Goal: Find contact information: Find contact information

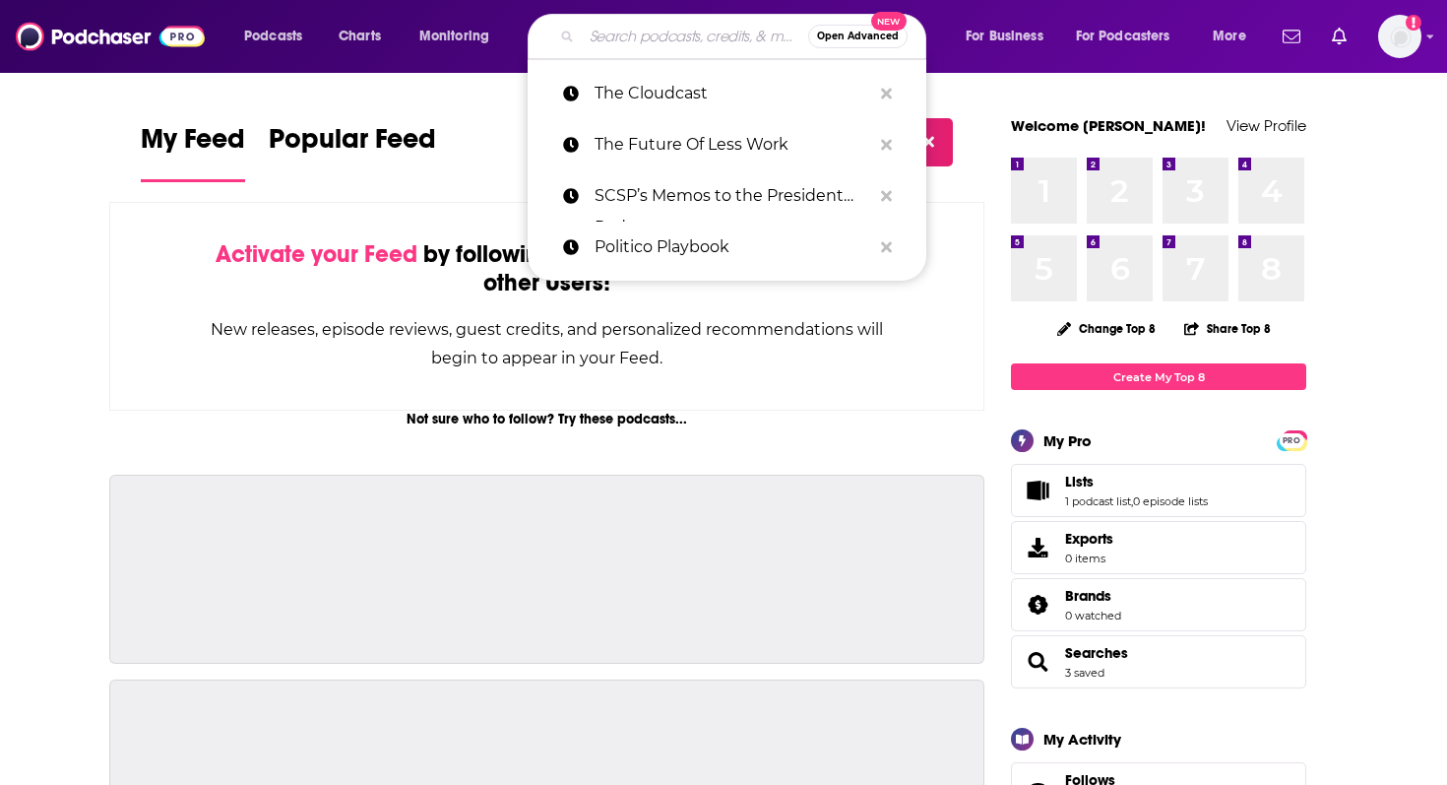
click at [691, 40] on input "Search podcasts, credits, & more..." at bounding box center [695, 37] width 226 height 32
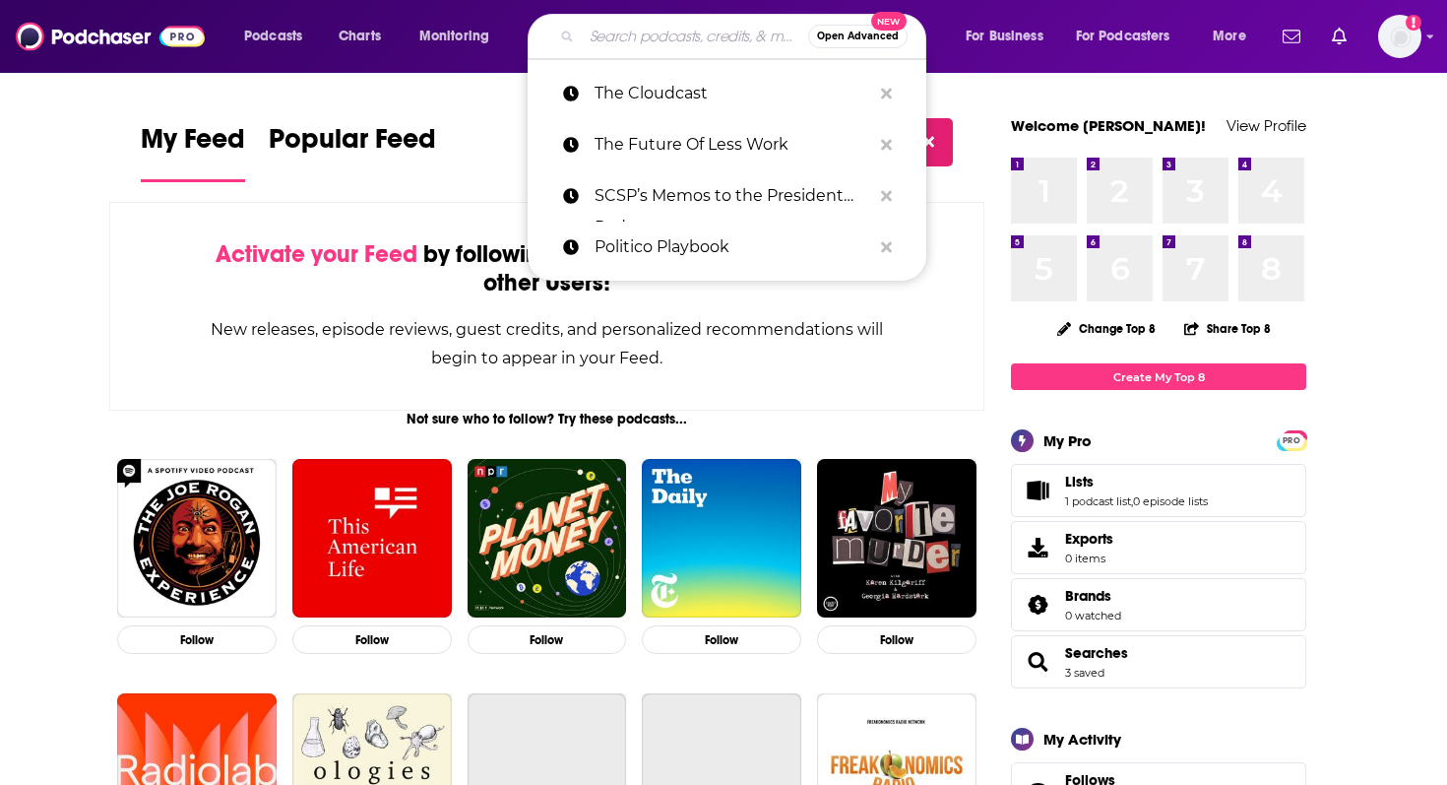
paste input "[EMAIL_ADDRESS][DOMAIN_NAME]"
type input "[EMAIL_ADDRESS][DOMAIN_NAME]"
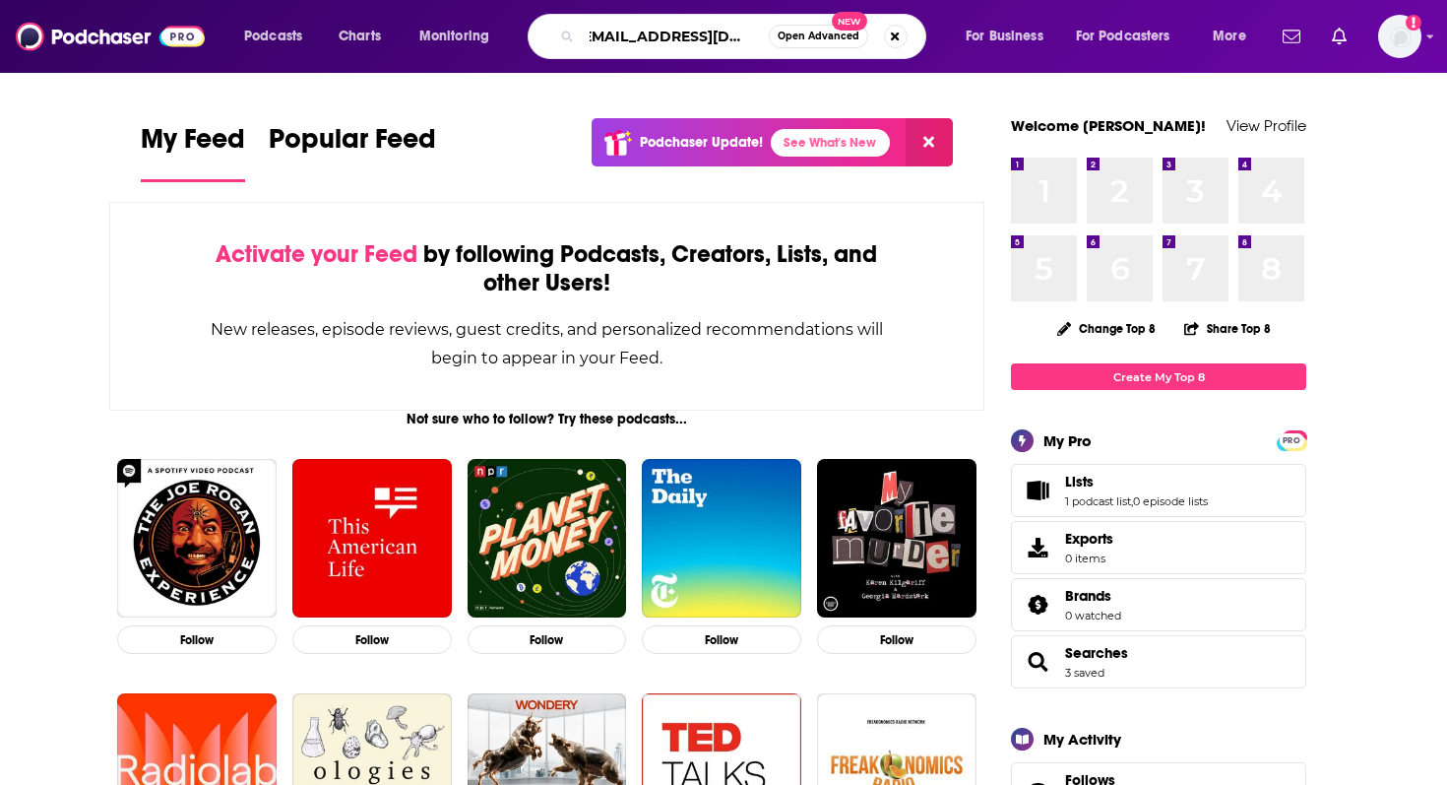
click at [701, 24] on input "[EMAIL_ADDRESS][DOMAIN_NAME]" at bounding box center [675, 37] width 187 height 32
click at [702, 33] on input "[EMAIL_ADDRESS][DOMAIN_NAME]" at bounding box center [675, 37] width 187 height 32
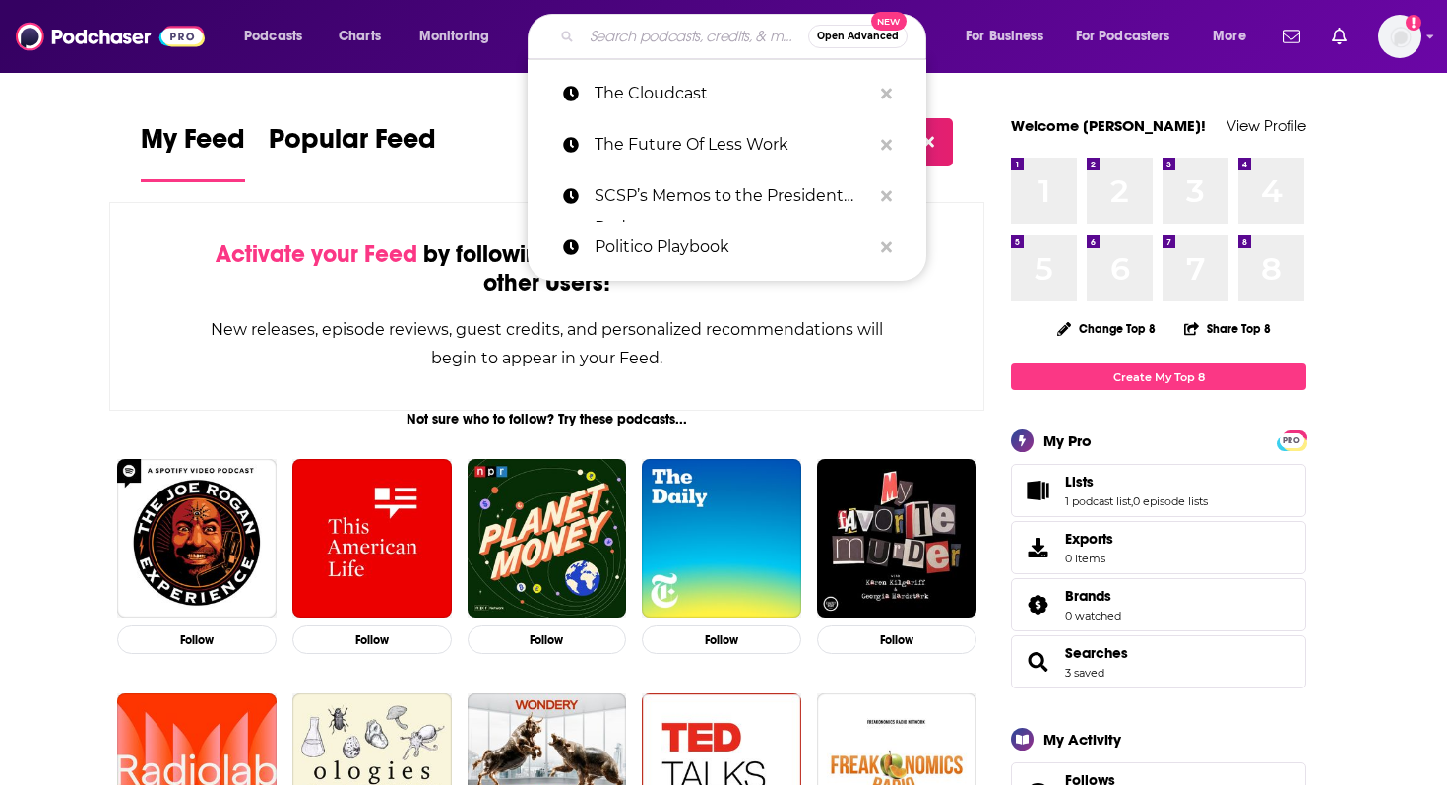
scroll to position [0, 0]
paste input "Behind the Craft"
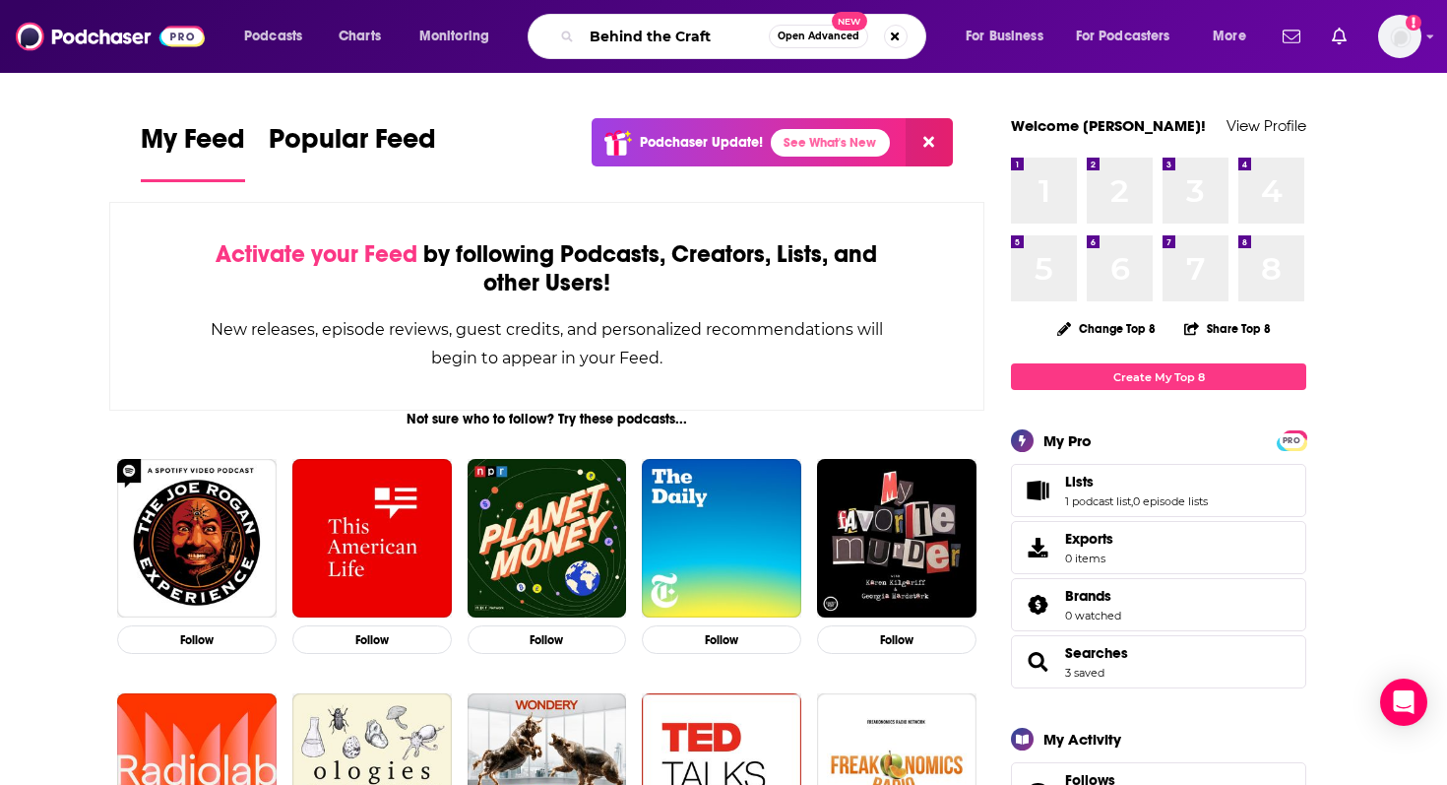
type input "Behind the Craft"
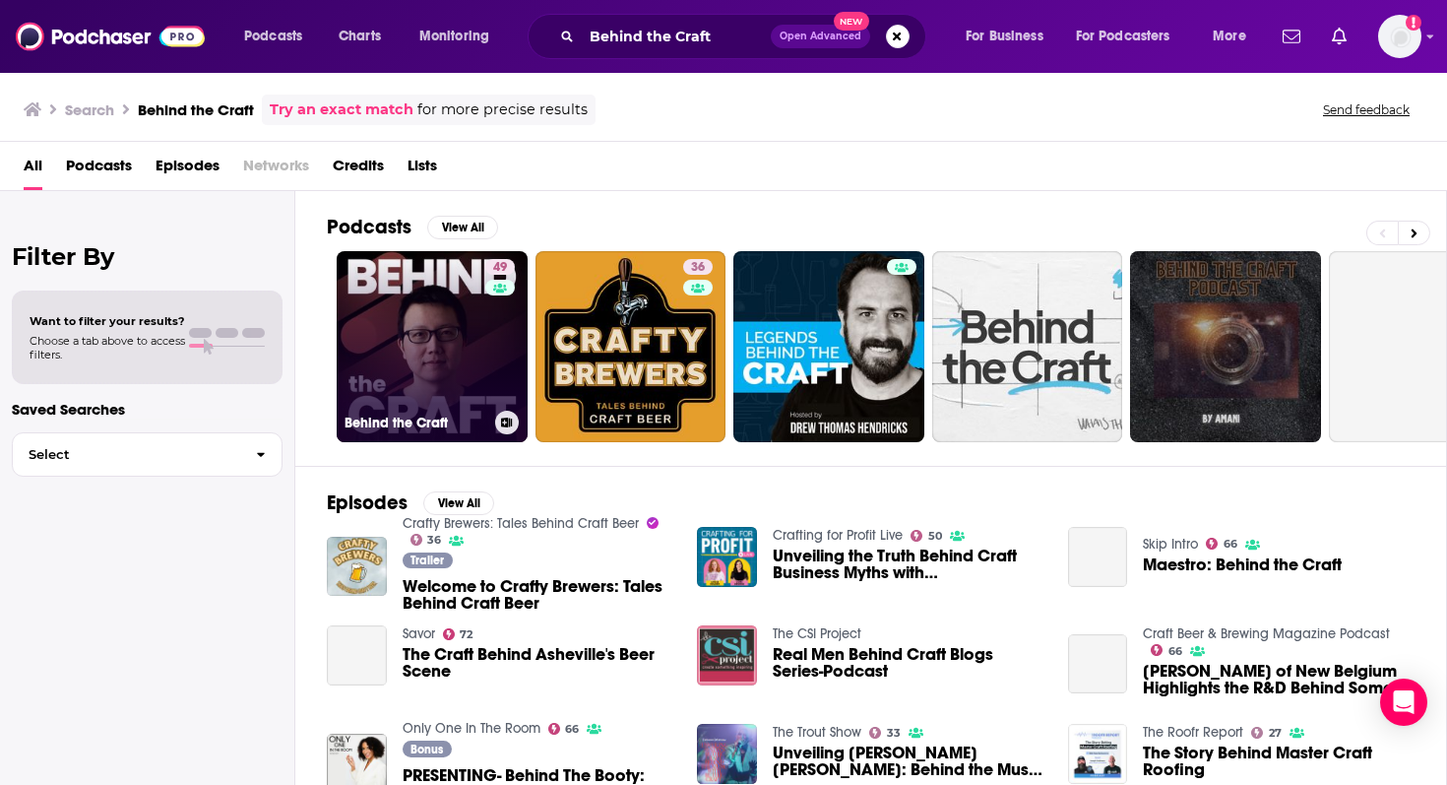
click at [460, 348] on link "49 Behind the Craft" at bounding box center [432, 346] width 191 height 191
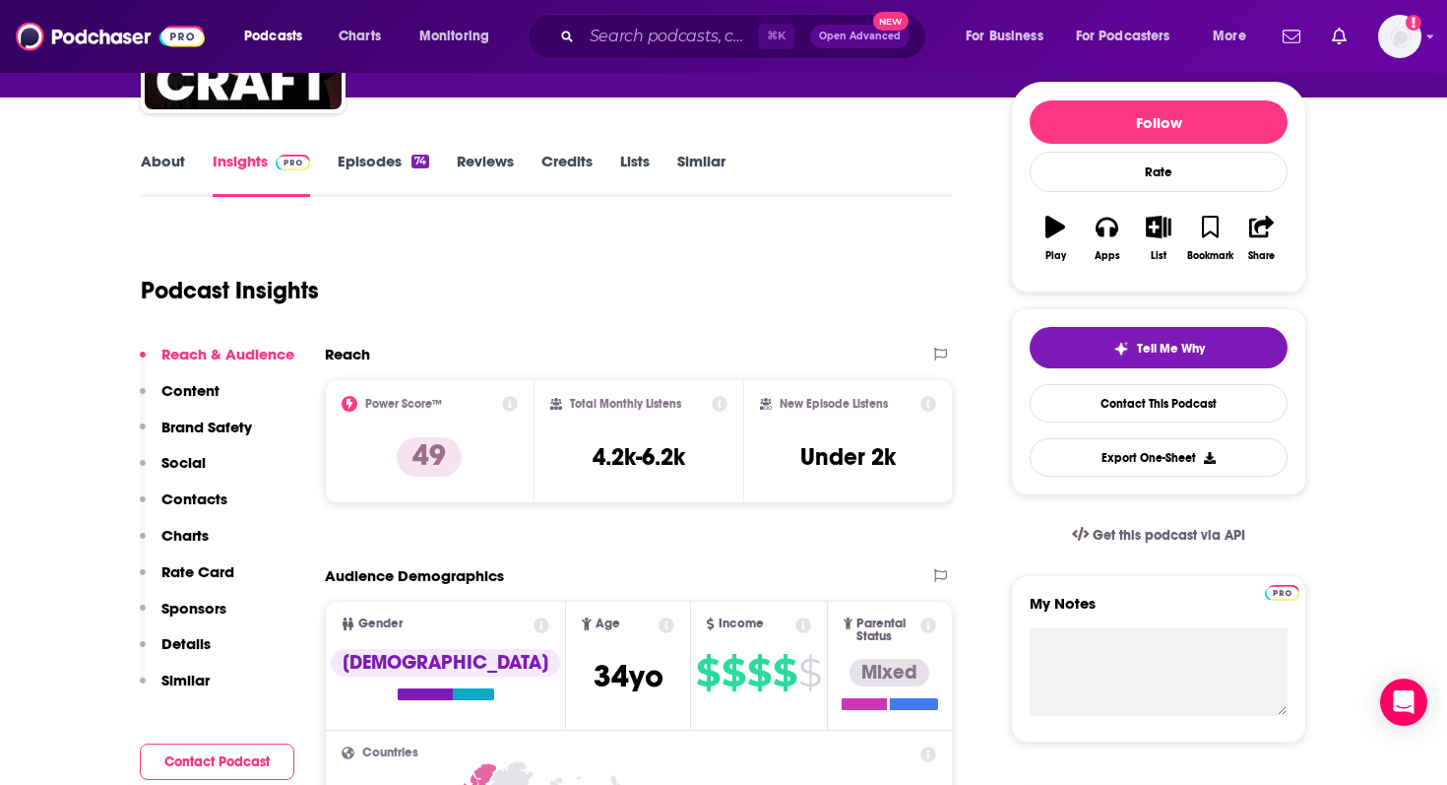
scroll to position [231, 0]
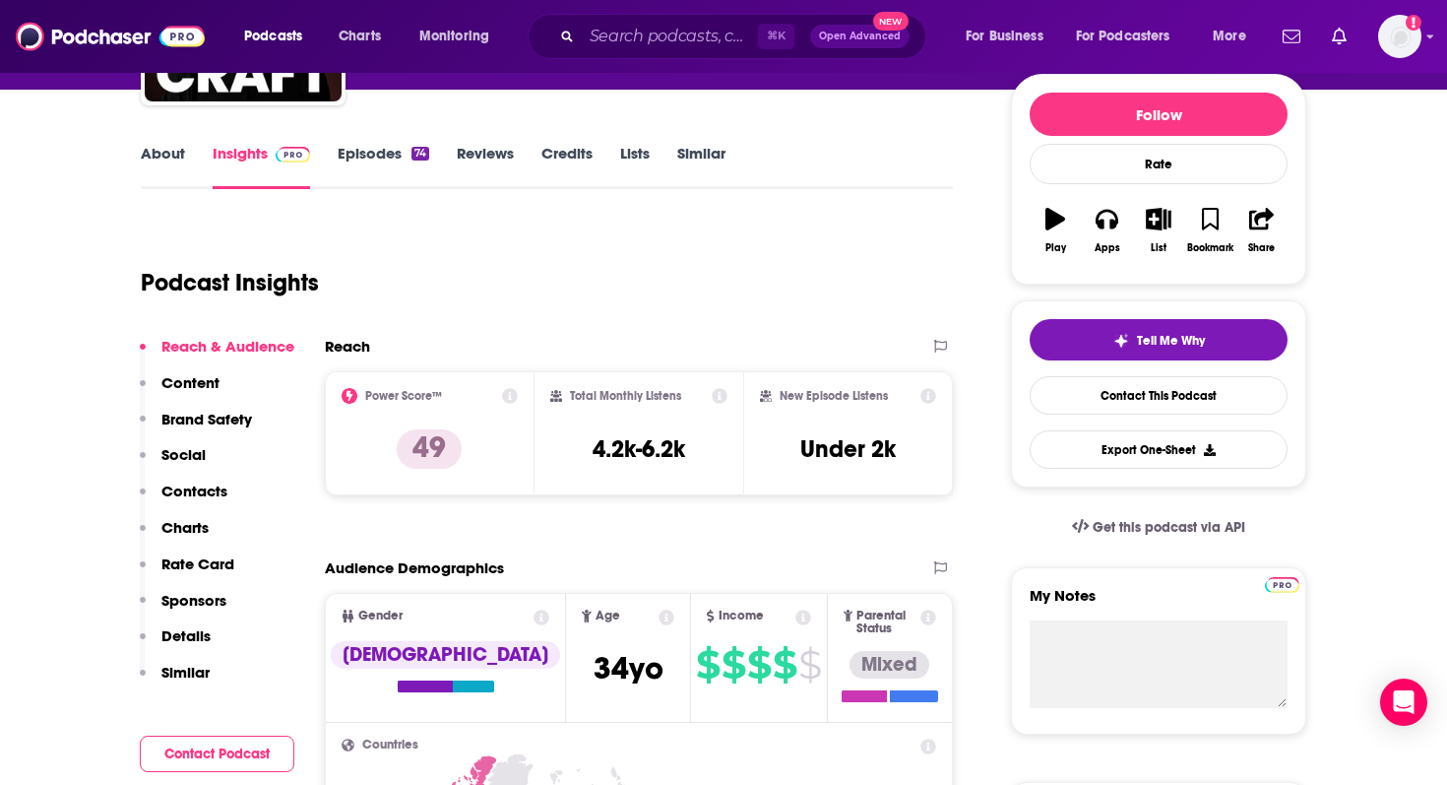
click at [208, 491] on p "Contacts" at bounding box center [194, 490] width 66 height 19
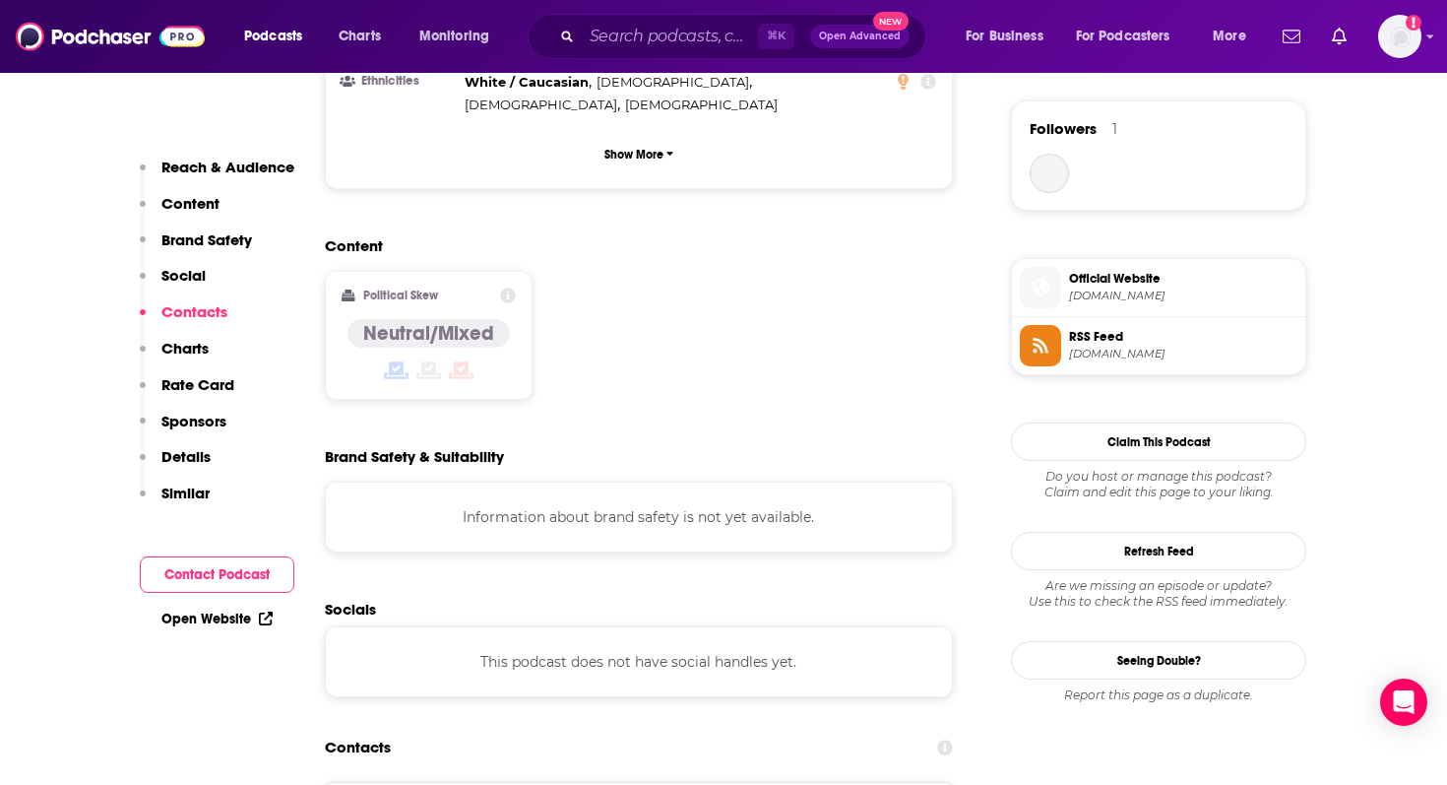
scroll to position [1770, 0]
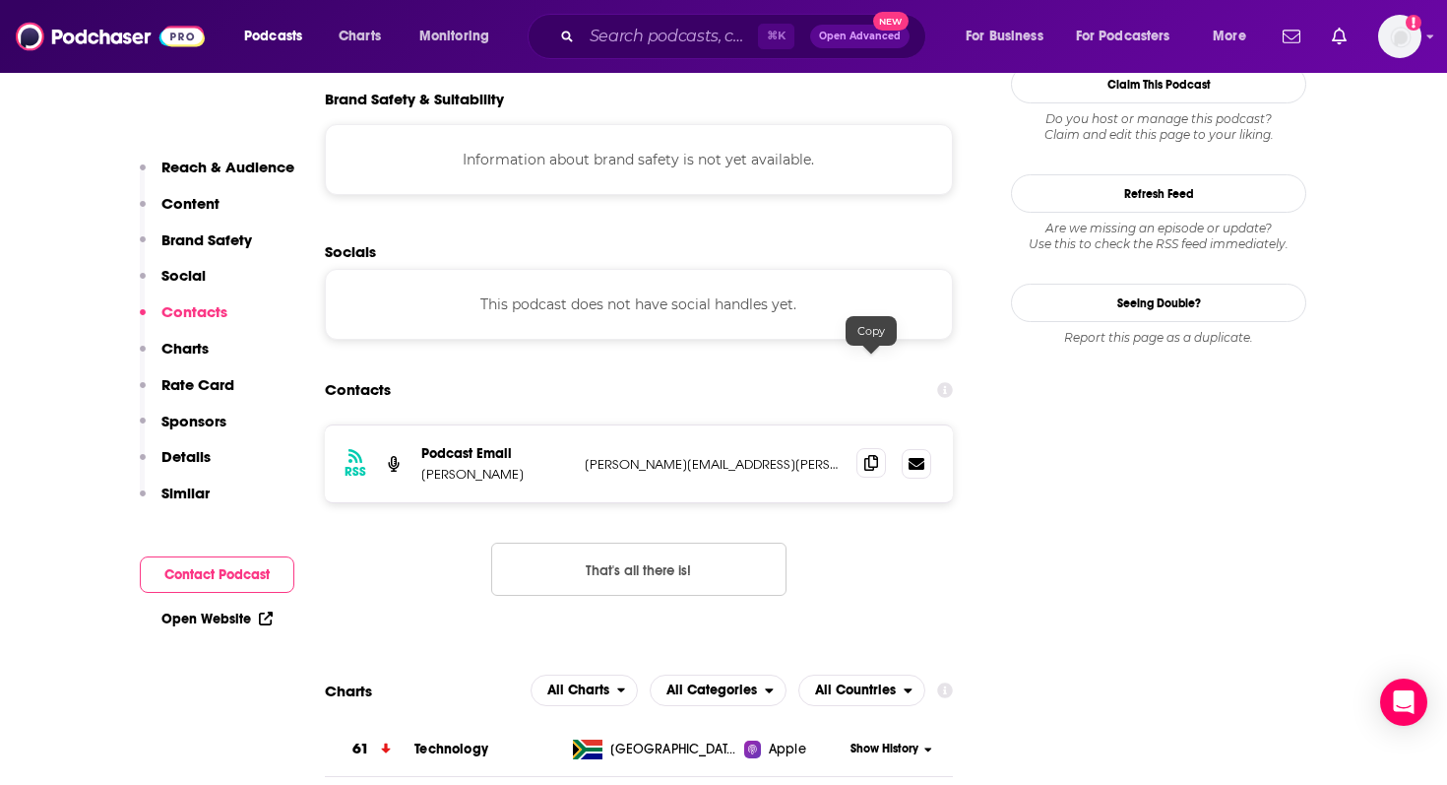
click at [863, 448] on span at bounding box center [872, 463] width 30 height 30
